Goal: Task Accomplishment & Management: Use online tool/utility

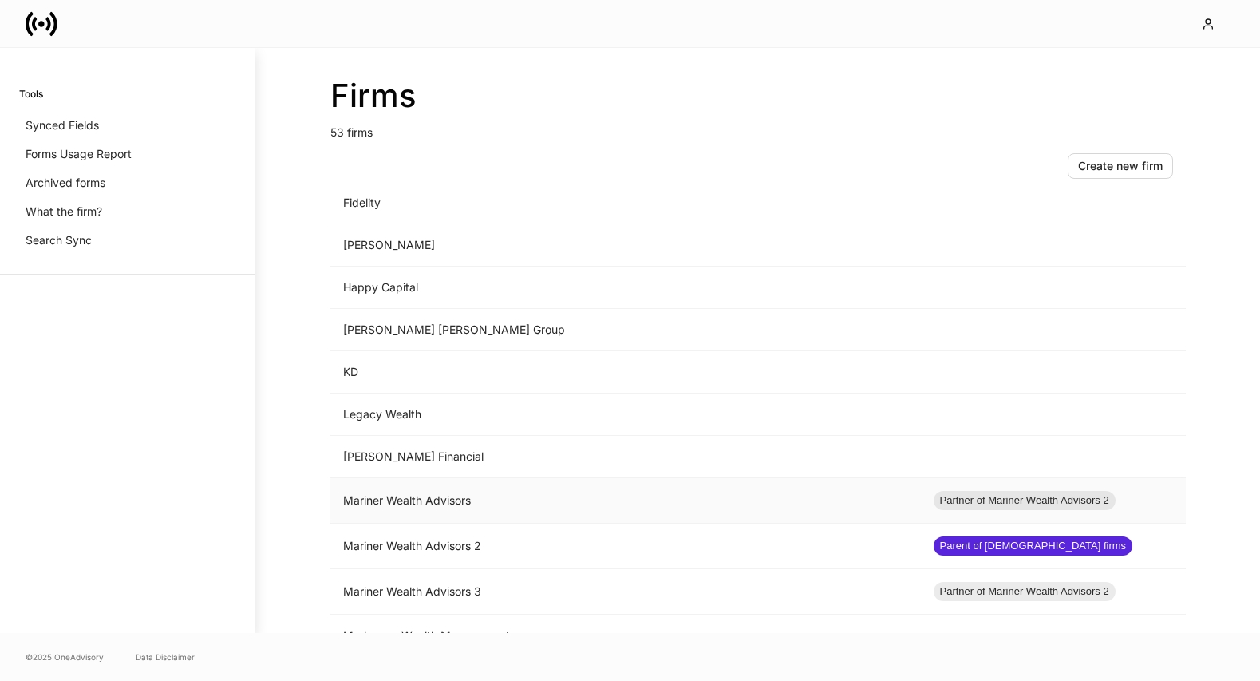
scroll to position [1072, 0]
click at [586, 502] on td "Mariner Wealth Advisors" at bounding box center [625, 501] width 590 height 45
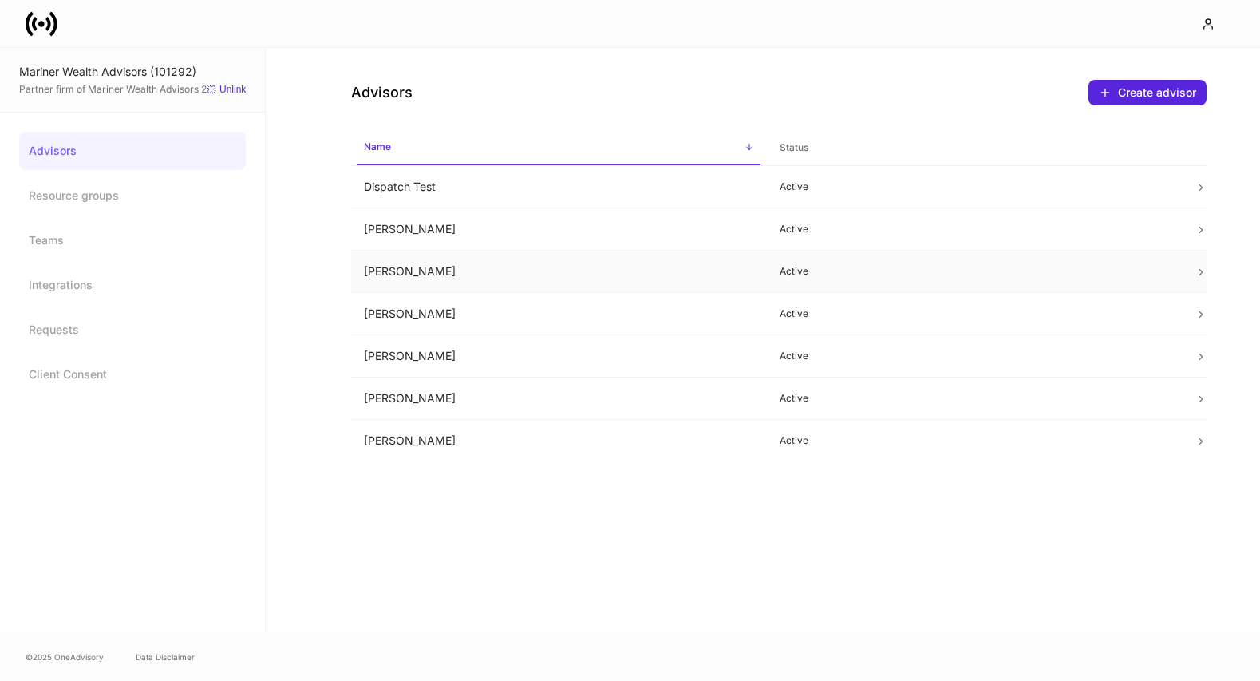
click at [568, 278] on td "[PERSON_NAME]" at bounding box center [559, 272] width 416 height 42
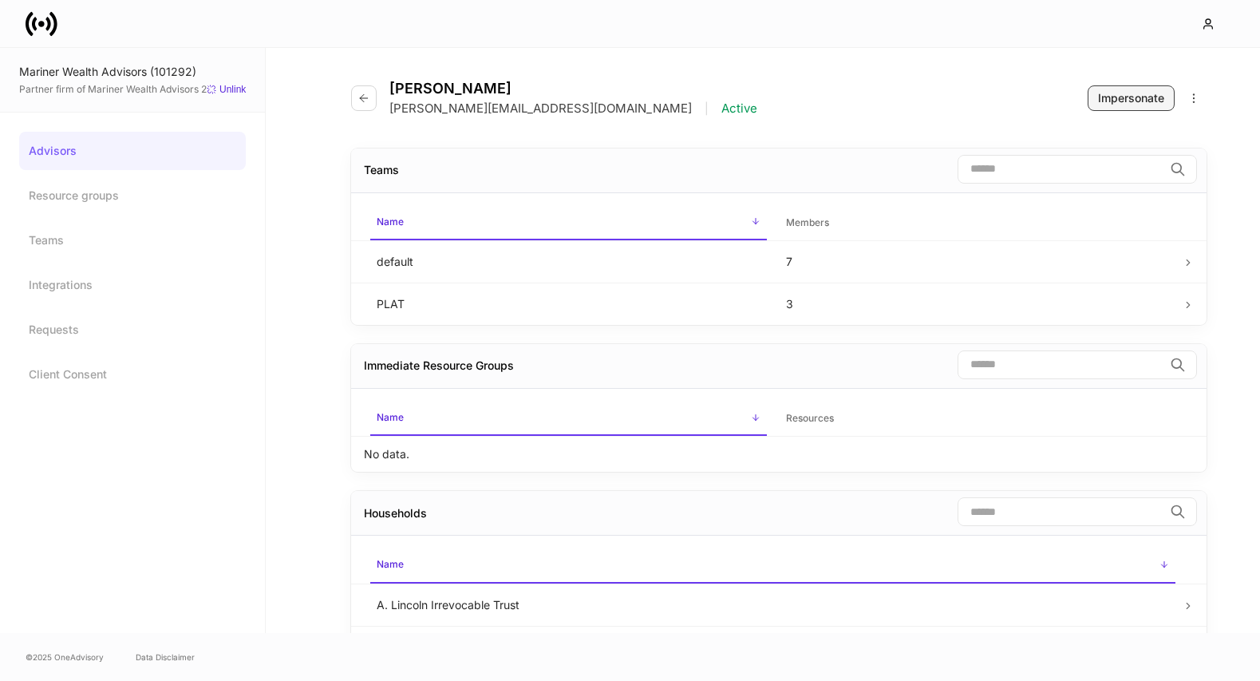
click at [1103, 97] on div "Impersonate" at bounding box center [1131, 98] width 66 height 16
click at [361, 106] on button "button" at bounding box center [364, 98] width 26 height 26
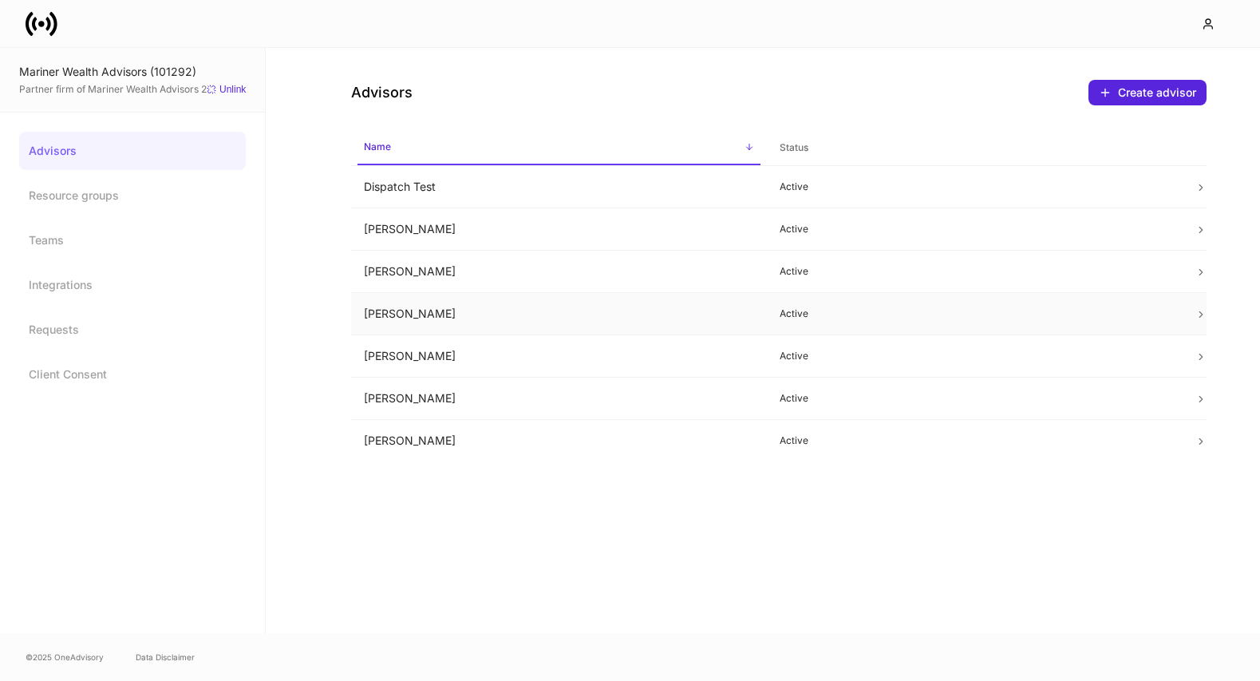
click at [591, 314] on td "[PERSON_NAME]" at bounding box center [559, 314] width 416 height 42
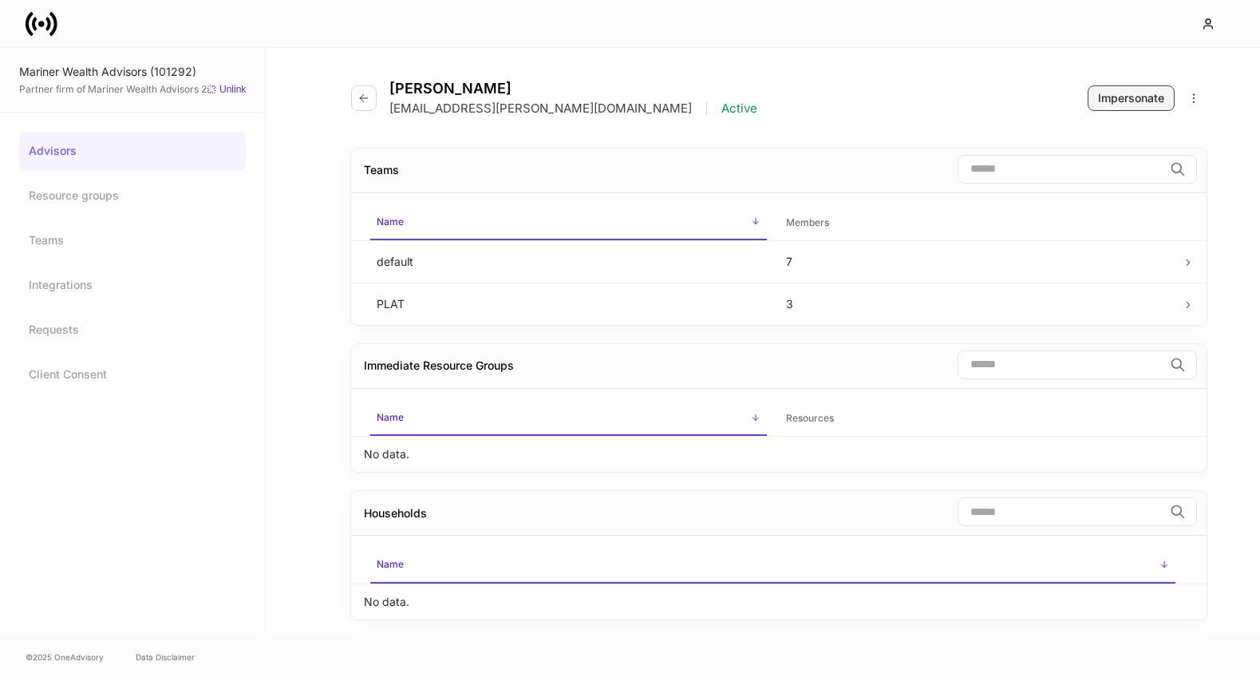
click at [1119, 97] on div "Impersonate" at bounding box center [1131, 98] width 66 height 16
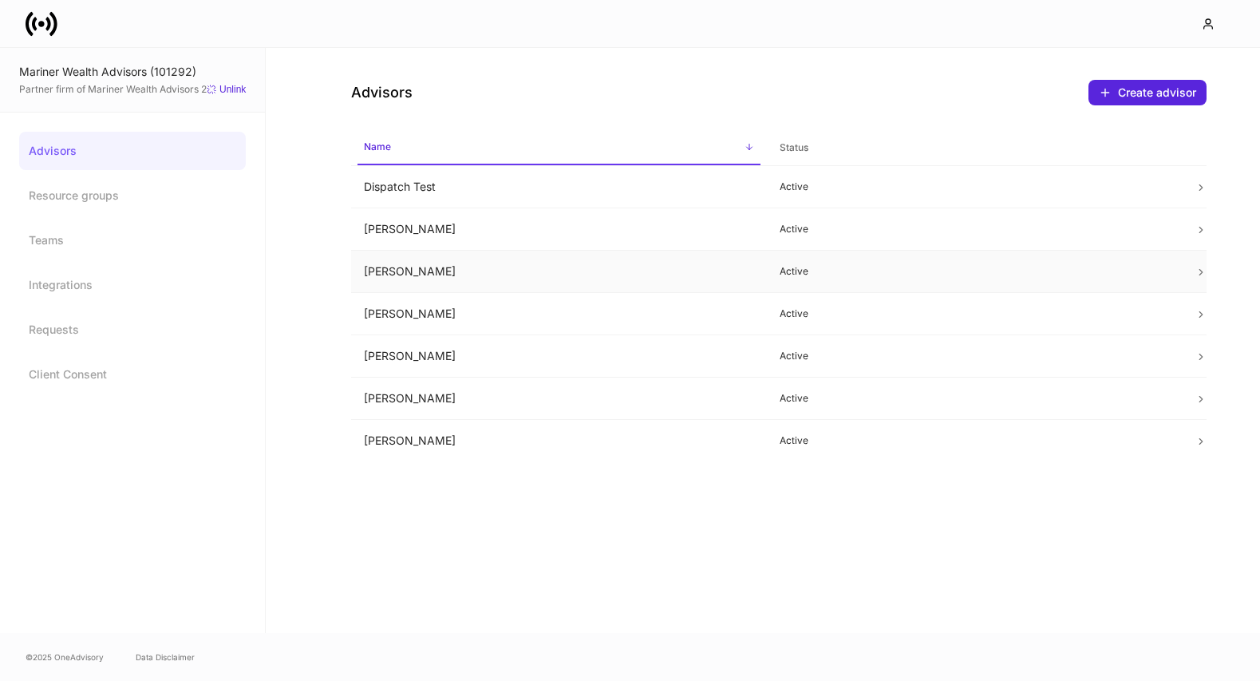
click at [461, 275] on td "[PERSON_NAME]" at bounding box center [559, 272] width 416 height 42
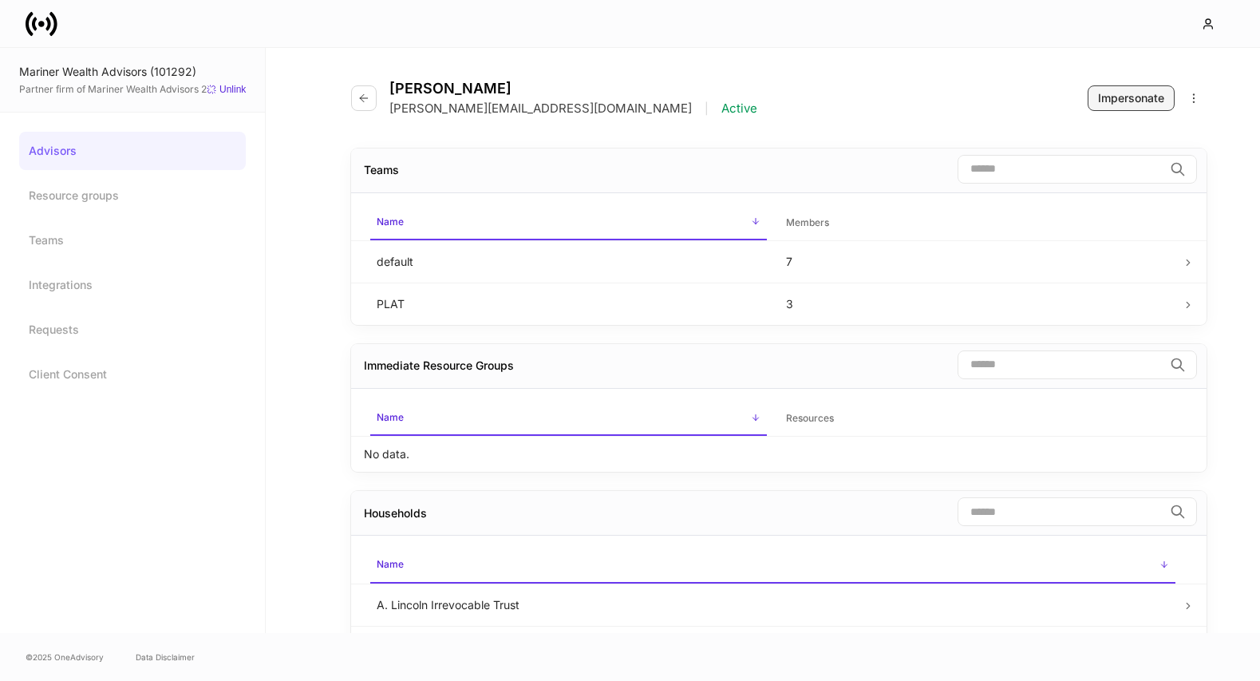
click at [1127, 103] on div "Impersonate" at bounding box center [1131, 98] width 66 height 16
